Goal: Find specific page/section: Find specific page/section

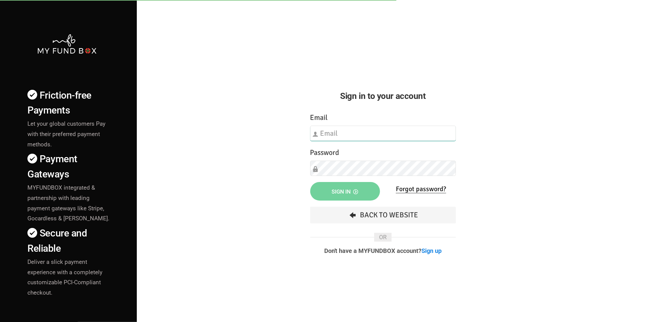
type input "[EMAIL_ADDRESS][DOMAIN_NAME]"
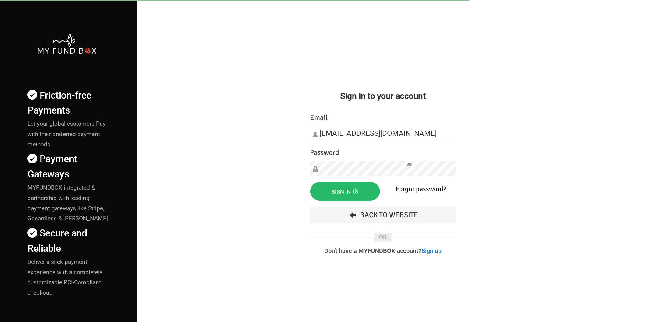
click at [159, 129] on div "Friction-free Payments Let your global customers Pay with their preferred payme…" at bounding box center [325, 213] width 656 height 427
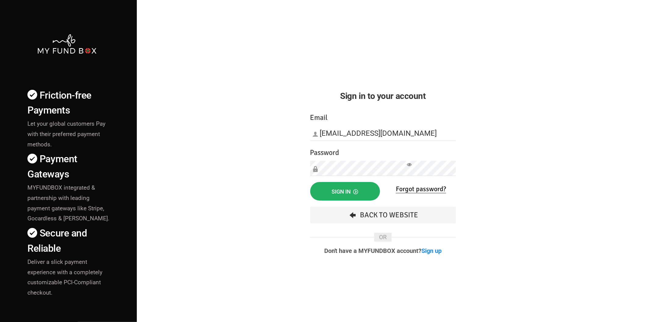
click at [330, 191] on button "Sign in" at bounding box center [345, 191] width 70 height 19
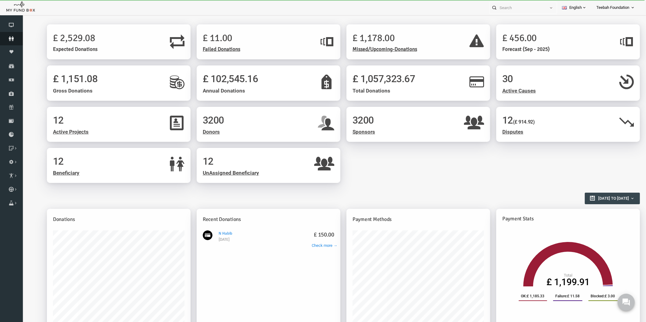
click at [16, 36] on link "Donors" at bounding box center [11, 38] width 23 height 13
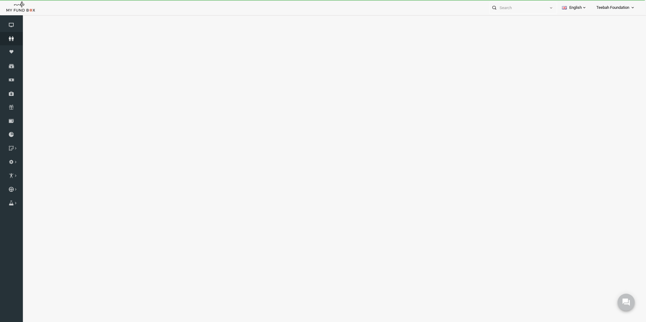
select select "100"
